Goal: Book appointment/travel/reservation

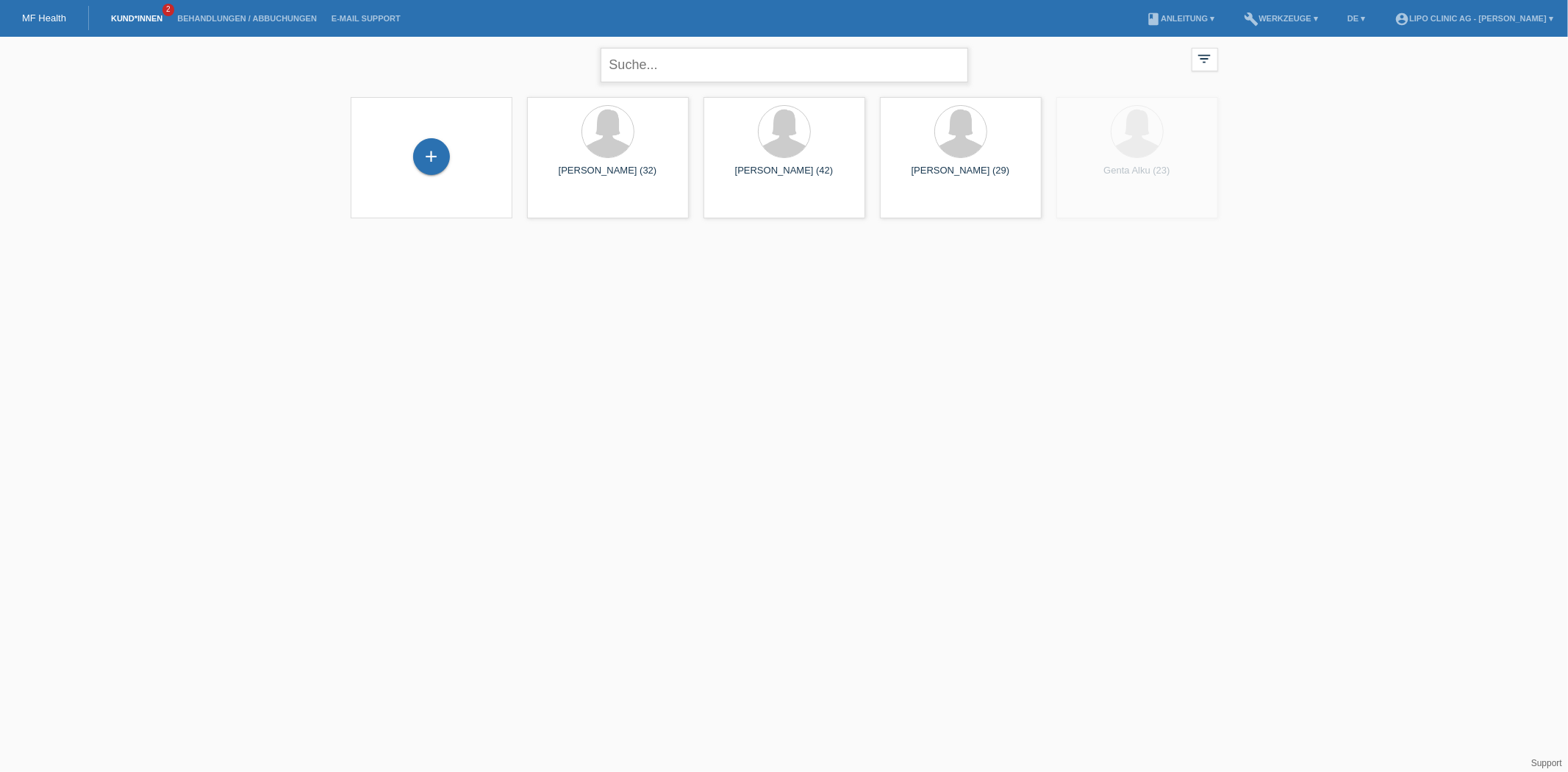
click at [848, 54] on input "text" at bounding box center [784, 65] width 368 height 34
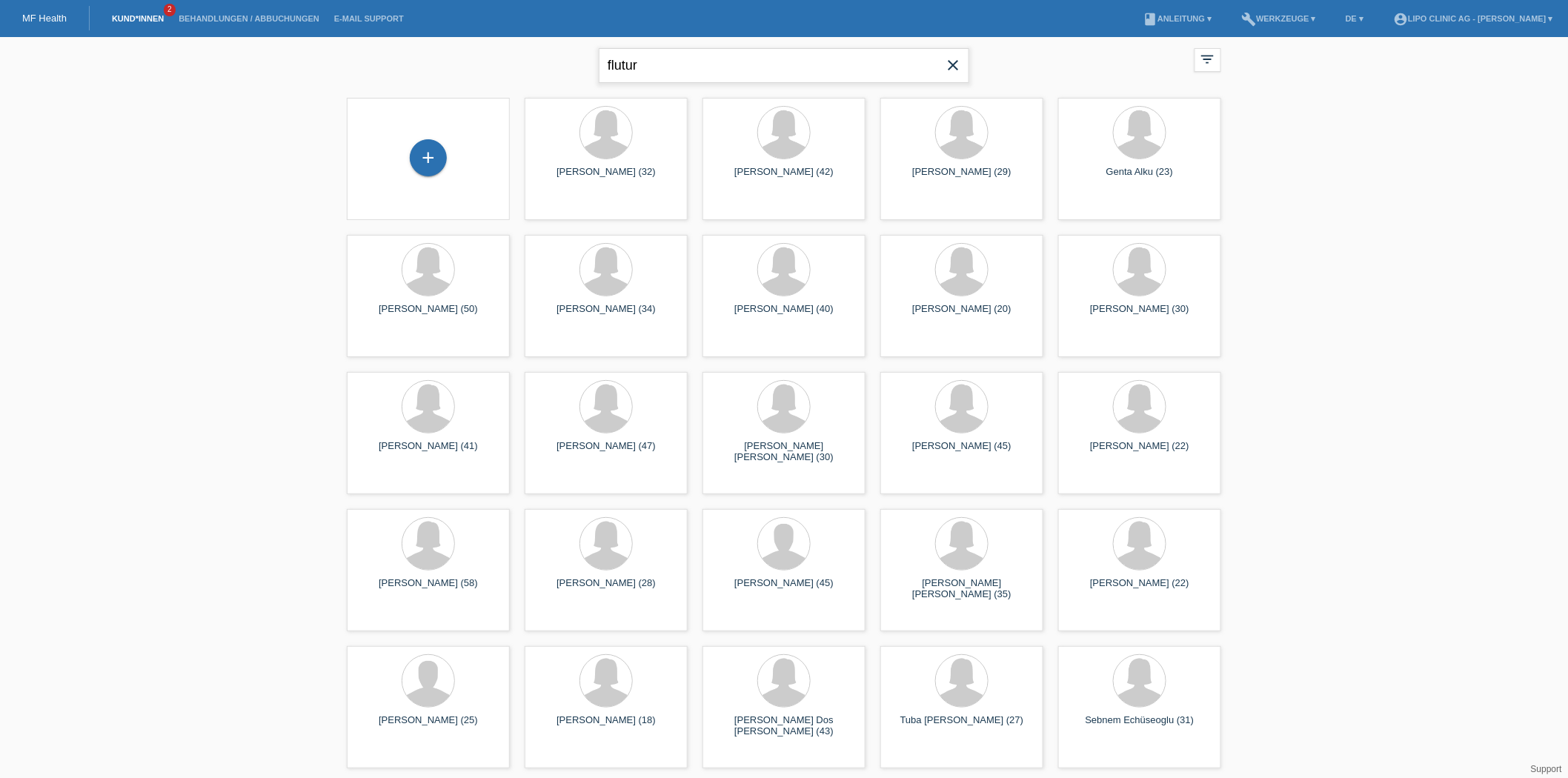
type input "flutur"
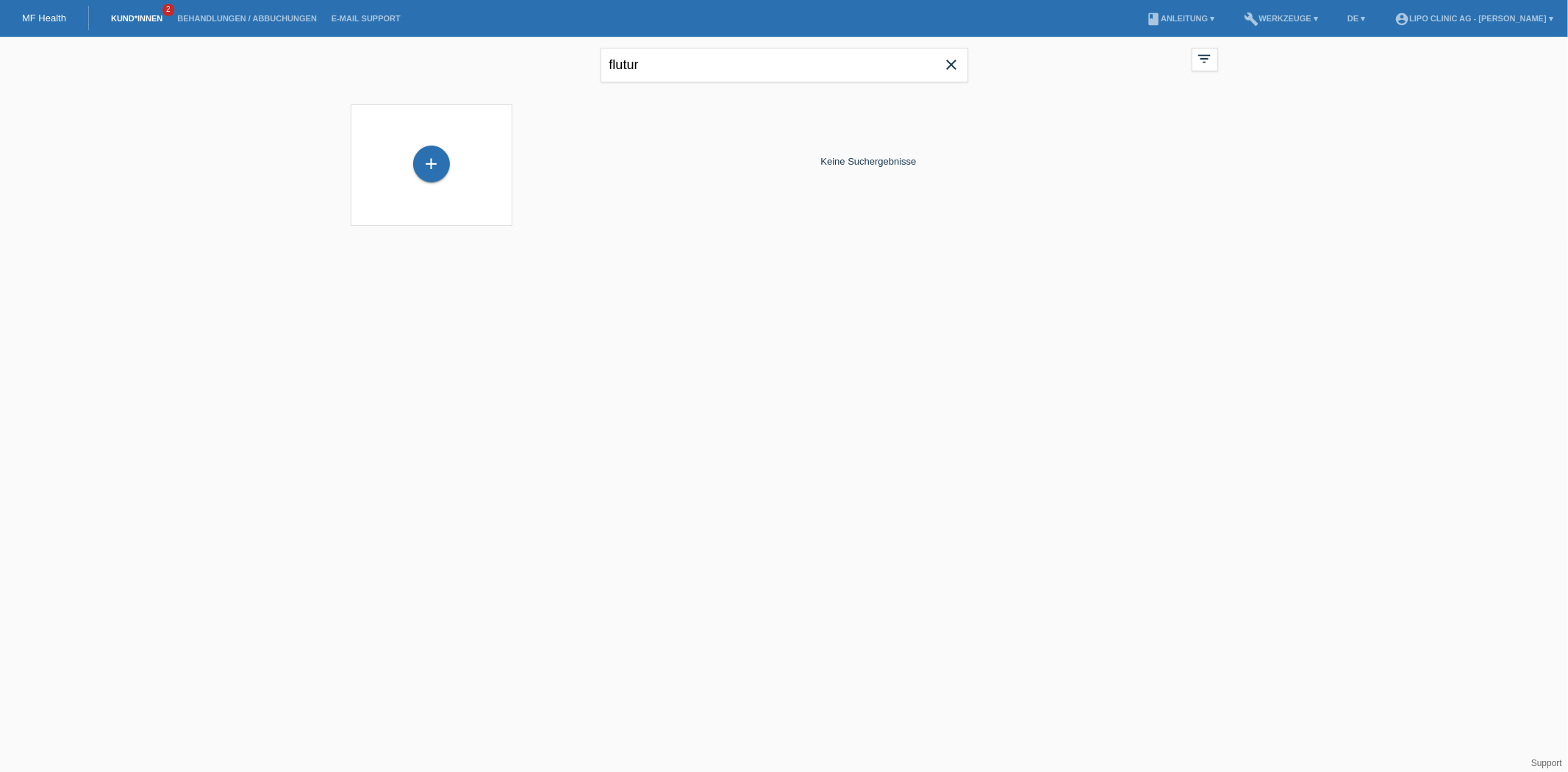
drag, startPoint x: 458, startPoint y: 137, endPoint x: 450, endPoint y: 145, distance: 11.3
click at [450, 145] on div "+" at bounding box center [431, 165] width 162 height 121
click at [397, 159] on div "+" at bounding box center [432, 164] width 138 height 39
click at [427, 177] on div "+" at bounding box center [432, 163] width 37 height 37
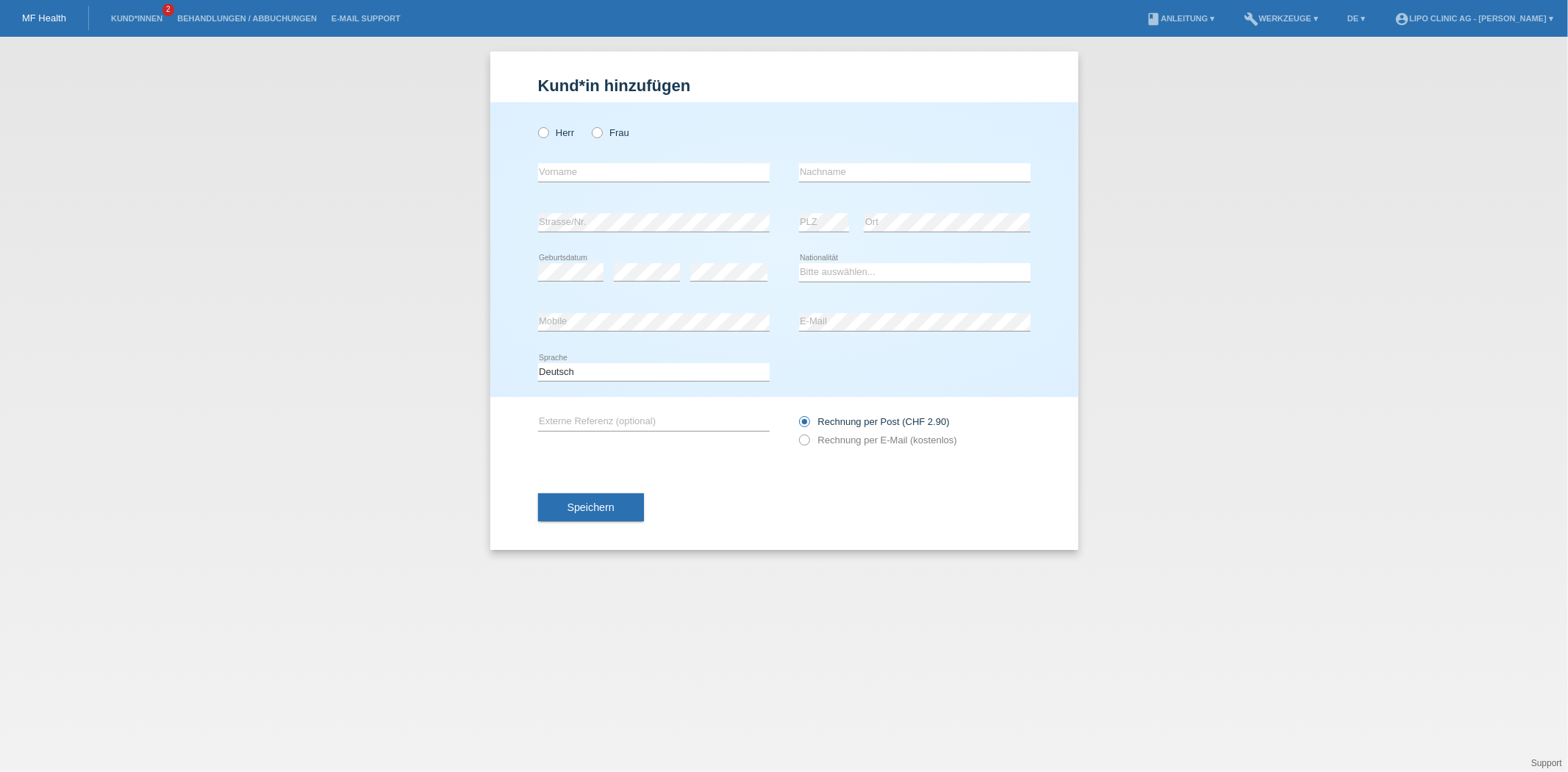
drag, startPoint x: 534, startPoint y: 158, endPoint x: 574, endPoint y: 199, distance: 57.3
click at [550, 179] on div "Herr Frau error Vorname error" at bounding box center [784, 249] width 588 height 295
click at [574, 199] on div "error Strasse/Nr." at bounding box center [654, 222] width 231 height 50
click at [565, 175] on input "text" at bounding box center [654, 172] width 231 height 18
type input "Flutura"
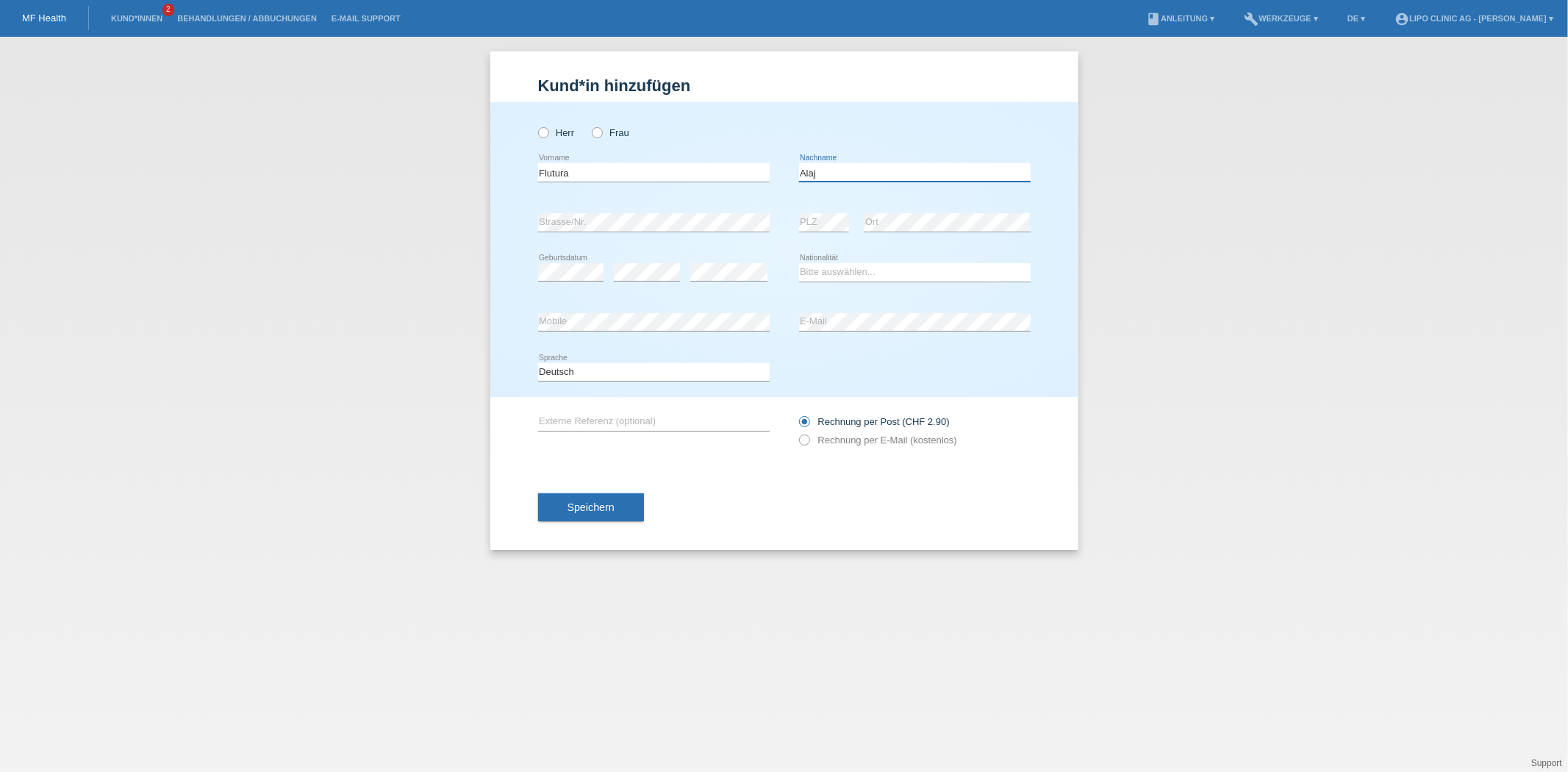
type input "Alaj"
click at [620, 140] on div "Herr Frau" at bounding box center [654, 132] width 231 height 30
click at [607, 130] on label "Frau" at bounding box center [610, 132] width 38 height 11
click at [601, 130] on input "Frau" at bounding box center [597, 132] width 10 height 10
radio input "true"
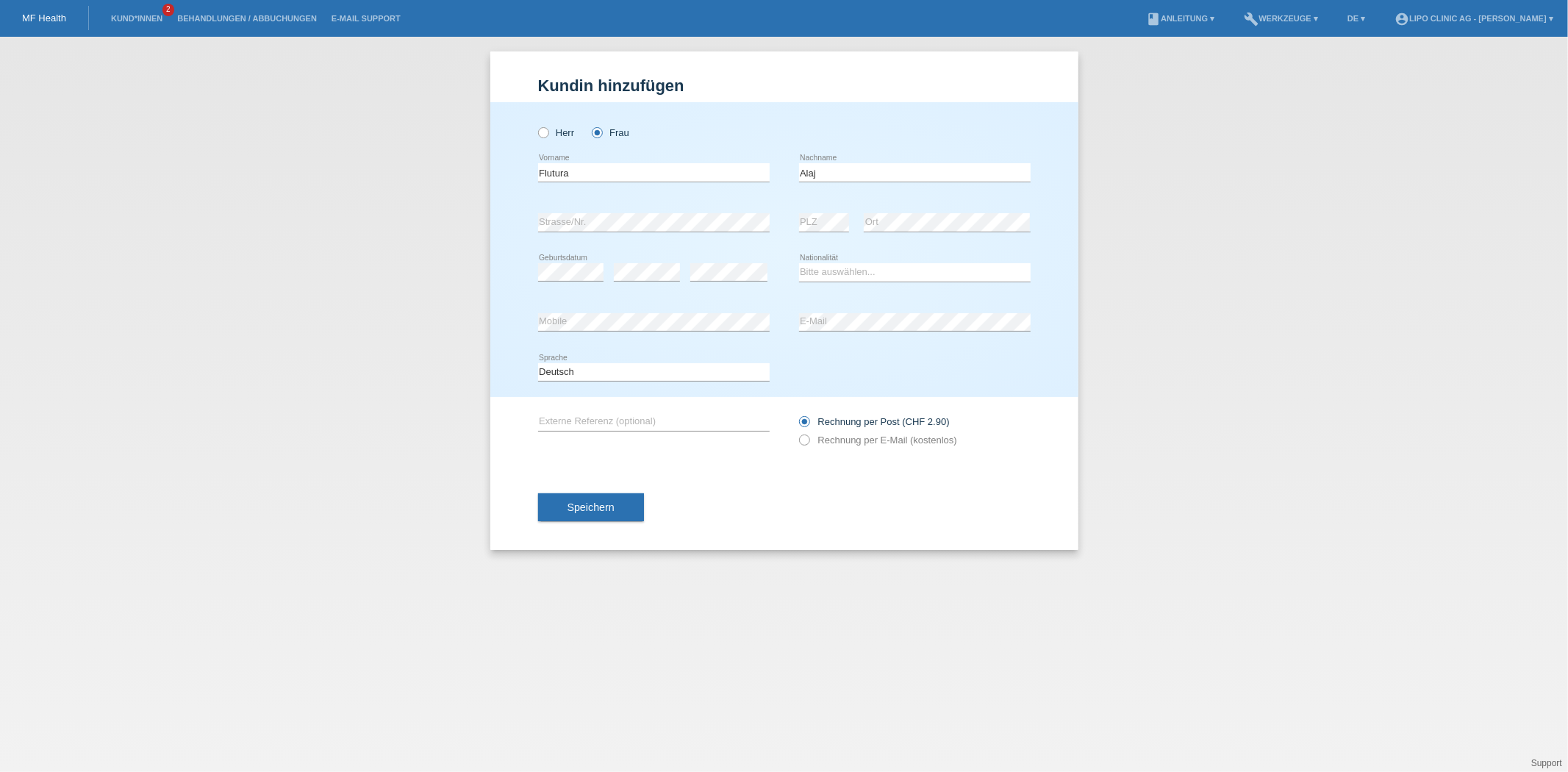
click at [562, 235] on div "error Strasse/Nr." at bounding box center [654, 222] width 231 height 50
drag, startPoint x: 858, startPoint y: 271, endPoint x: 856, endPoint y: 278, distance: 7.3
click at [857, 275] on select "Bitte auswählen... Schweiz Deutschland Liechtenstein Österreich ------------ Af…" at bounding box center [915, 272] width 231 height 18
select select "CH"
click at [799, 263] on select "Bitte auswählen... Schweiz Deutschland Liechtenstein Österreich ------------ Af…" at bounding box center [915, 272] width 231 height 18
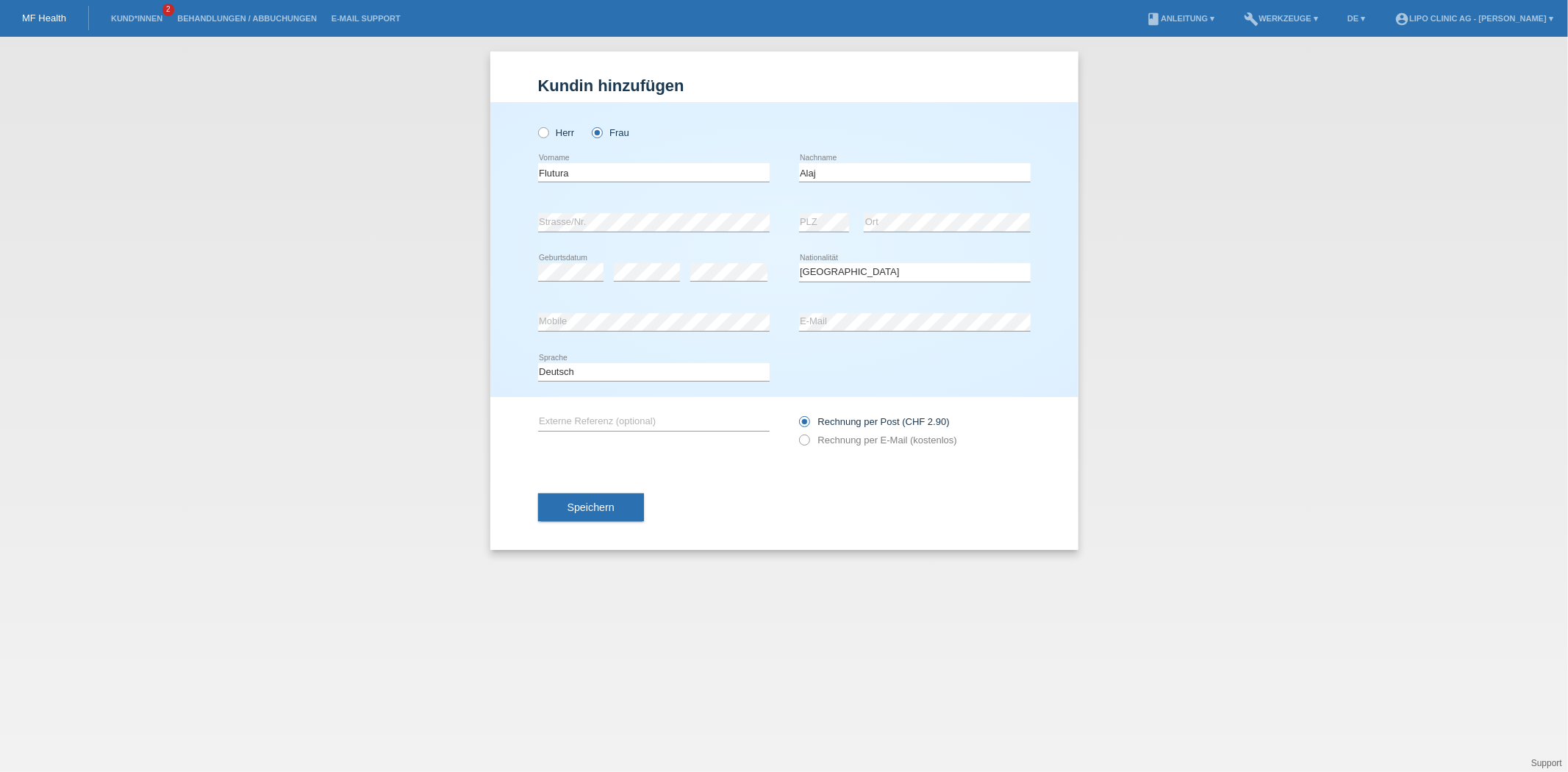
click at [598, 306] on div "error Mobile" at bounding box center [654, 322] width 231 height 50
click at [621, 501] on button "Speichern" at bounding box center [591, 507] width 106 height 28
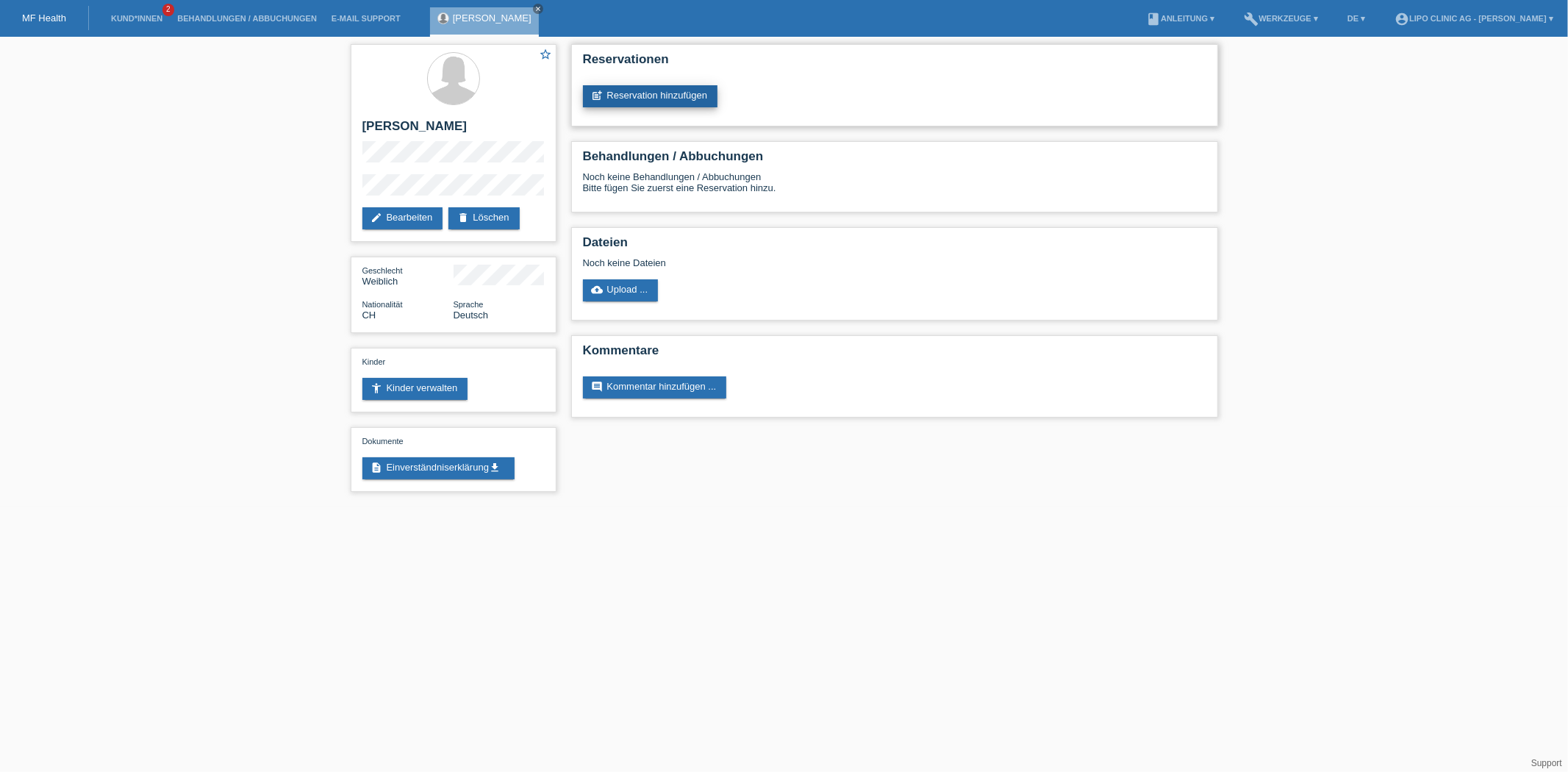
click at [601, 95] on icon "post_add" at bounding box center [597, 95] width 11 height 11
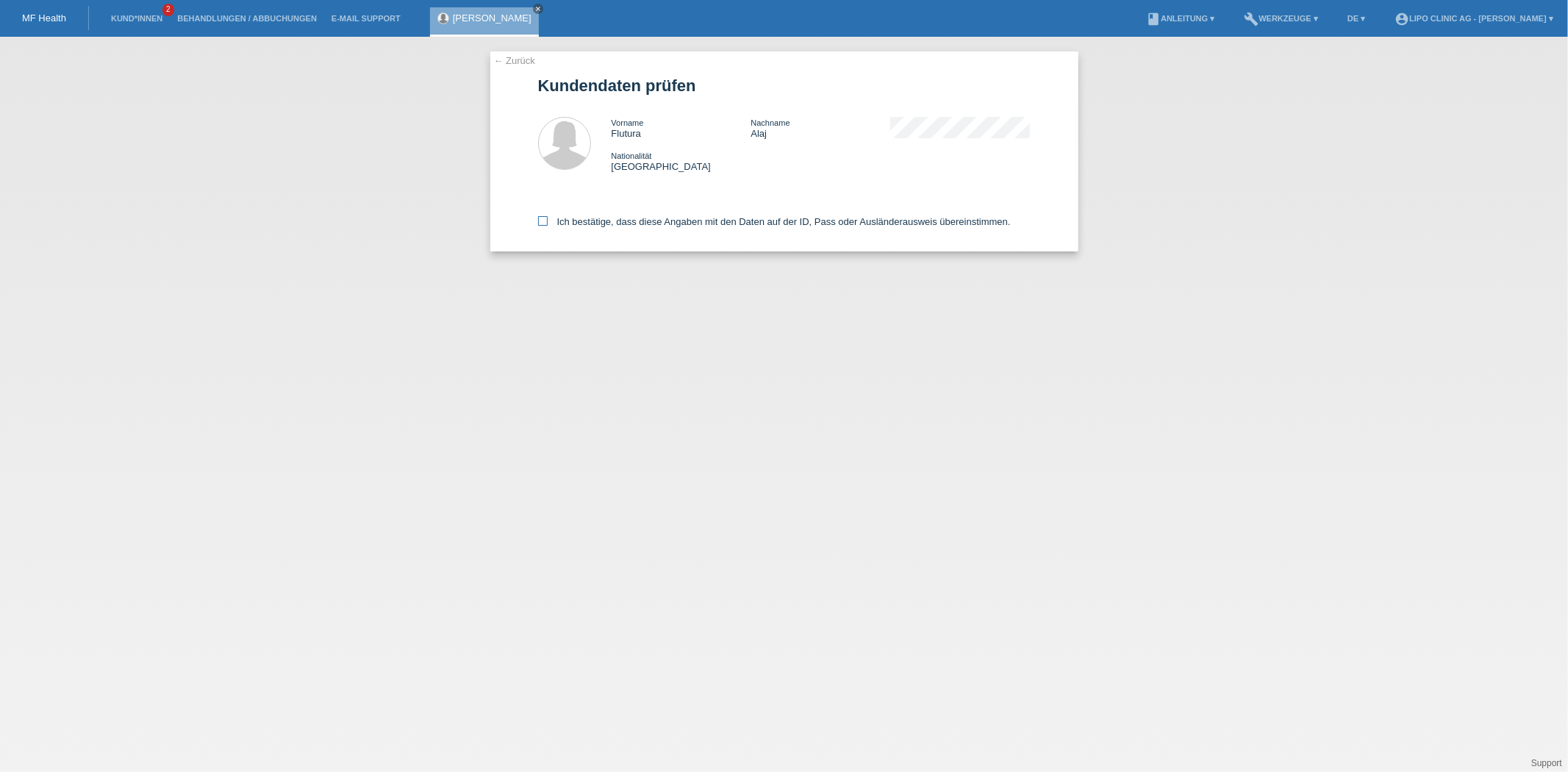
click at [560, 225] on label "Ich bestätige, dass diese Angaben mit den Daten auf der ID, Pass oder Ausländer…" at bounding box center [775, 221] width 473 height 11
click at [548, 225] on input "Ich bestätige, dass diese Angaben mit den Daten auf der ID, Pass oder Ausländer…" at bounding box center [543, 221] width 10 height 10
checkbox input "true"
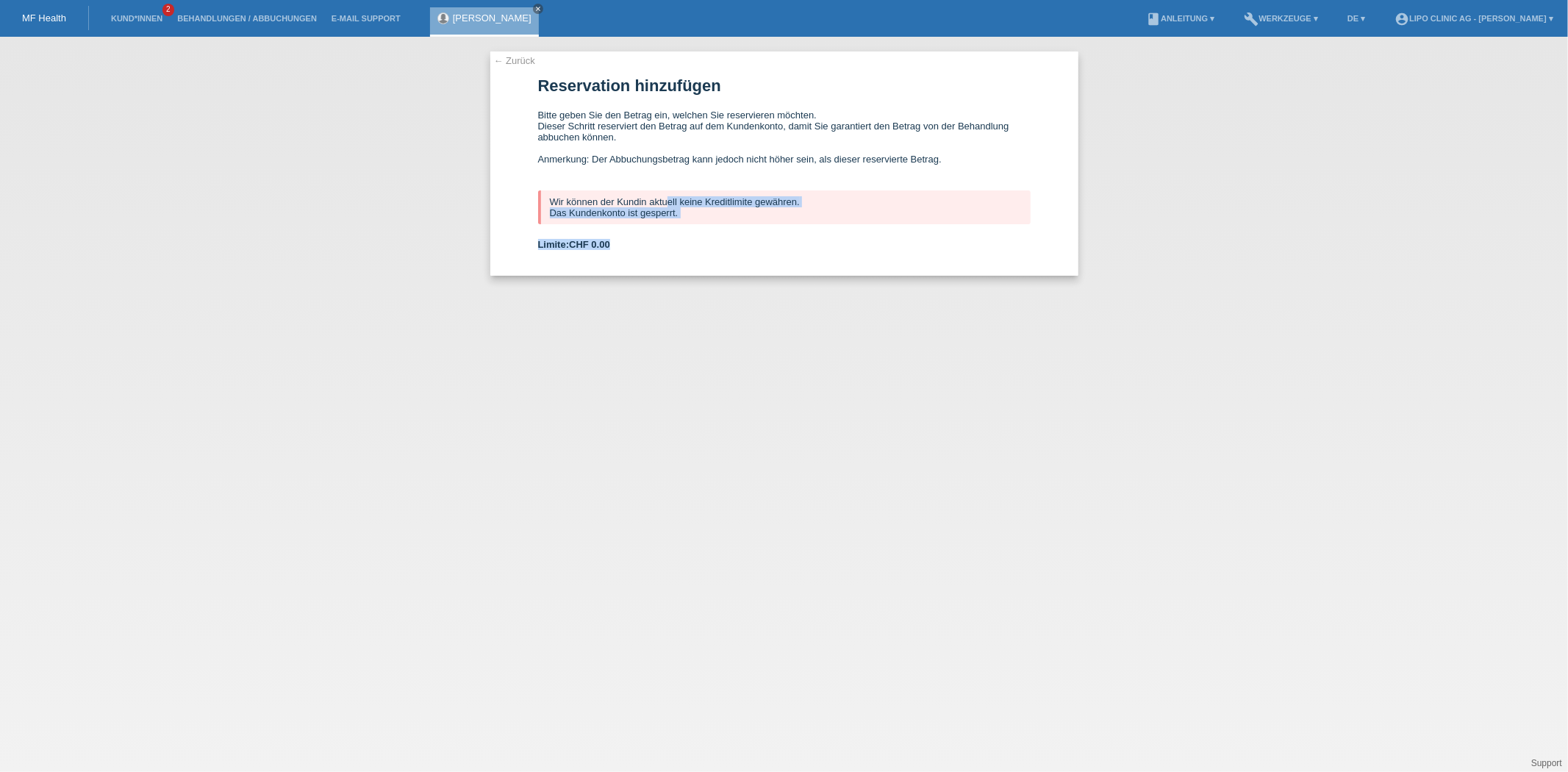
drag, startPoint x: 570, startPoint y: 203, endPoint x: 665, endPoint y: 225, distance: 97.5
click at [665, 225] on form "Reservation hinzufügen Bitte geben Sie den Betrag ein, welchen Sie reservieren …" at bounding box center [784, 176] width 492 height 199
click at [650, 211] on div "Wir können der Kundin aktuell keine Kreditlimite gewähren. Das Kundenkonto ist …" at bounding box center [784, 207] width 492 height 34
drag, startPoint x: 571, startPoint y: 209, endPoint x: 679, endPoint y: 214, distance: 108.1
click at [679, 214] on div "Wir können der Kundin aktuell keine Kreditlimite gewähren. Das Kundenkonto ist …" at bounding box center [784, 207] width 492 height 34
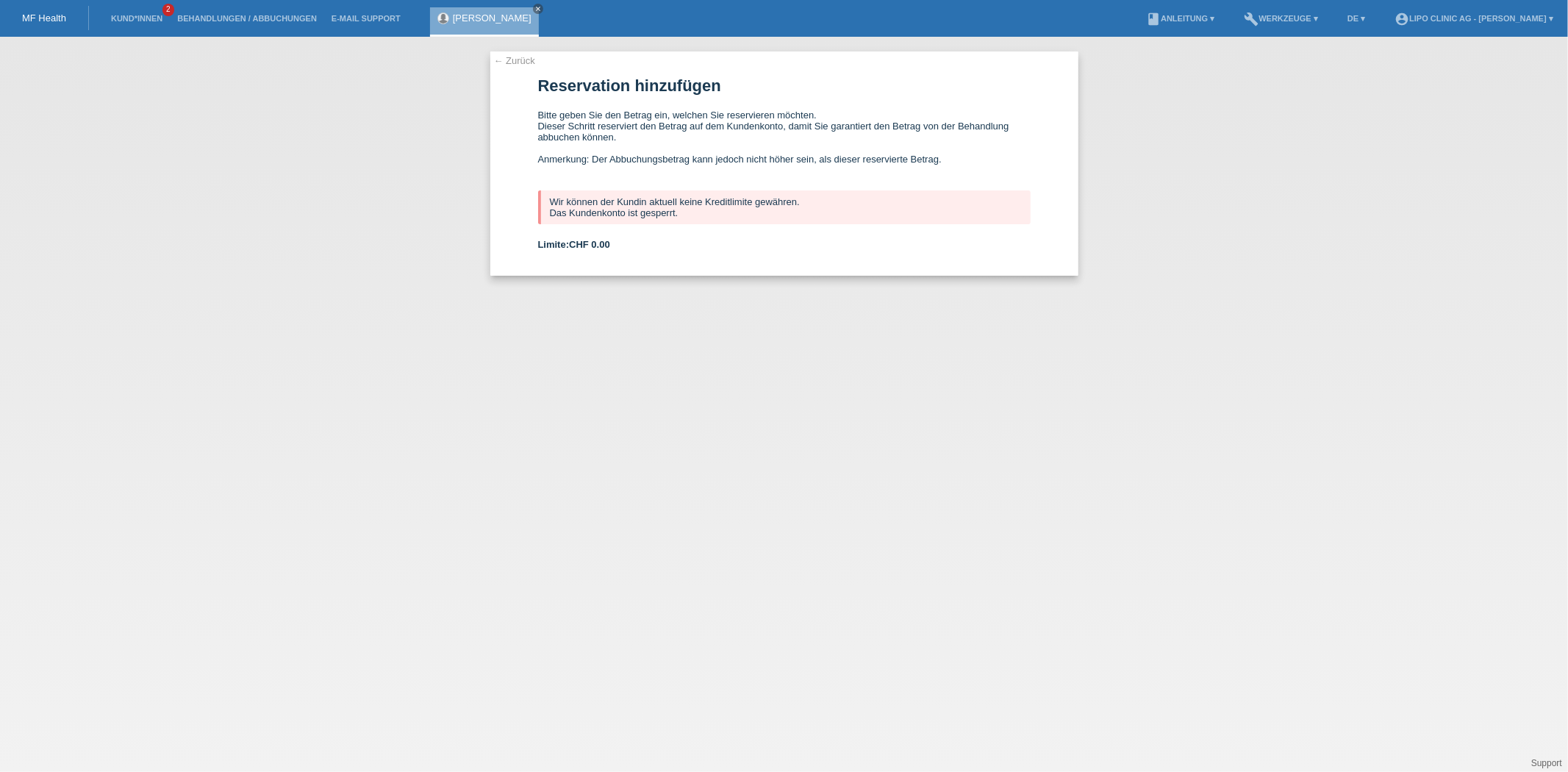
click at [796, 201] on div "Wir können der Kundin aktuell keine Kreditlimite gewähren. Das Kundenkonto ist …" at bounding box center [784, 207] width 492 height 34
drag, startPoint x: 674, startPoint y: 209, endPoint x: 547, endPoint y: 208, distance: 127.0
click at [547, 208] on div "Wir können der Kundin aktuell keine Kreditlimite gewähren. Das Kundenkonto ist …" at bounding box center [784, 207] width 492 height 34
